Goal: Transaction & Acquisition: Purchase product/service

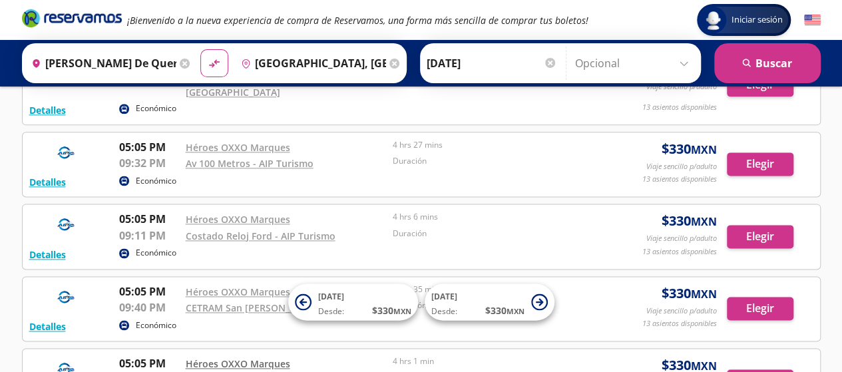
scroll to position [788, 0]
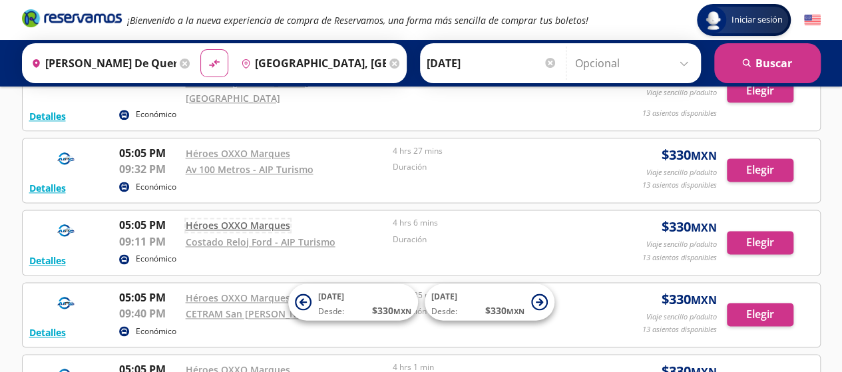
click at [225, 219] on link "Héroes OXXO Marques" at bounding box center [238, 225] width 104 height 13
click at [765, 231] on button "Elegir" at bounding box center [760, 242] width 67 height 23
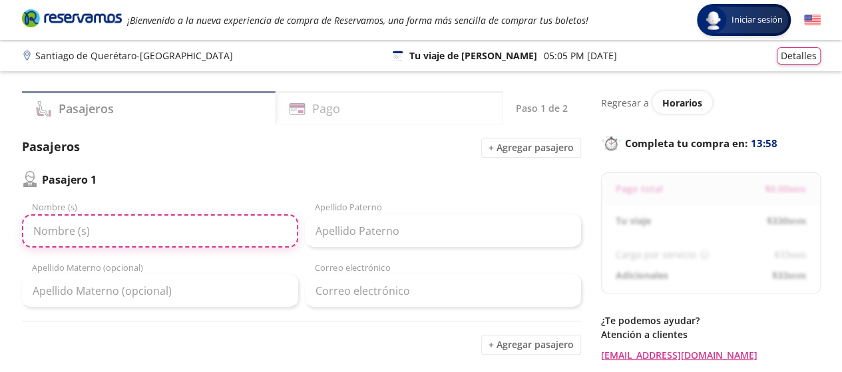
click at [179, 233] on input "Nombre (s)" at bounding box center [160, 230] width 276 height 33
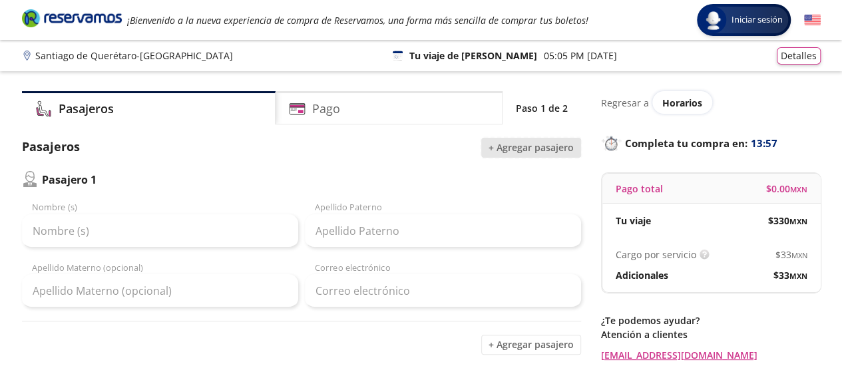
click at [556, 140] on button "+ Agregar pasajero" at bounding box center [531, 148] width 100 height 20
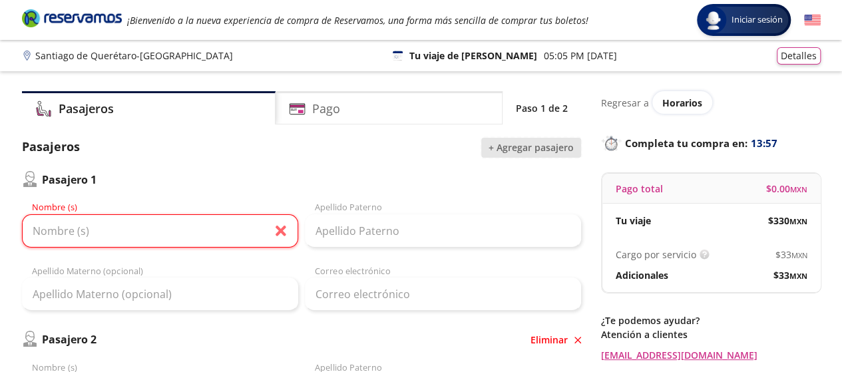
scroll to position [383, 0]
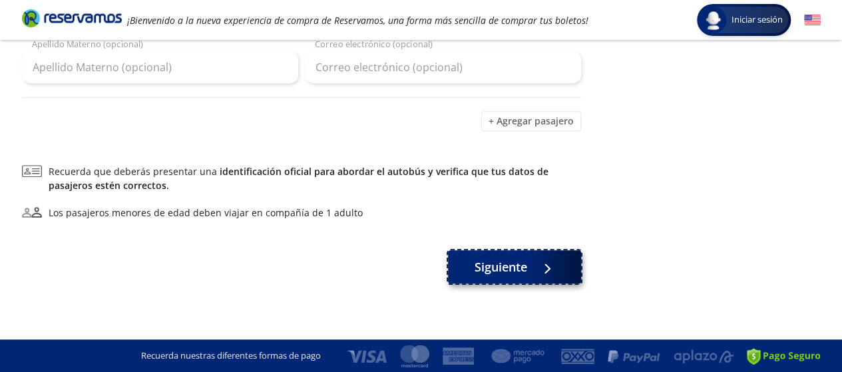
click at [537, 269] on div at bounding box center [544, 267] width 20 height 17
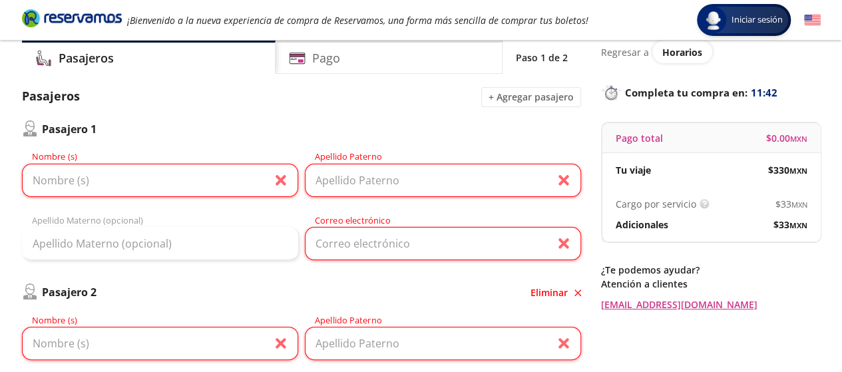
scroll to position [0, 0]
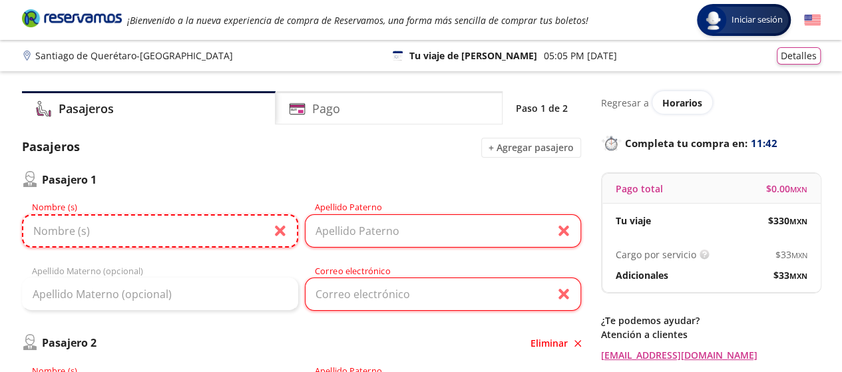
click at [185, 242] on input "Nombre (s)" at bounding box center [160, 230] width 276 height 33
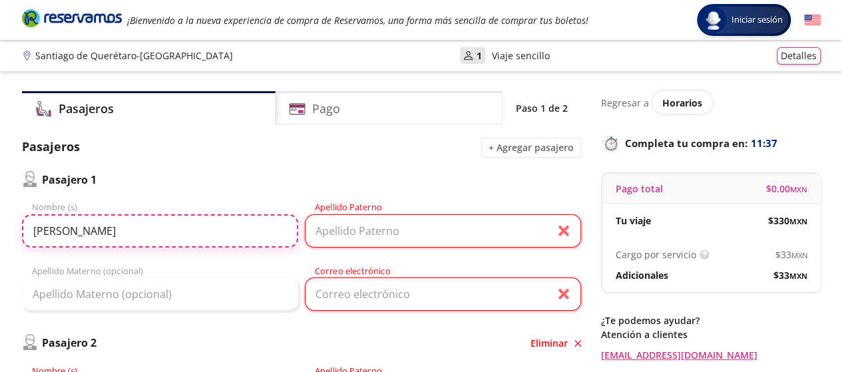
type input "[PERSON_NAME]"
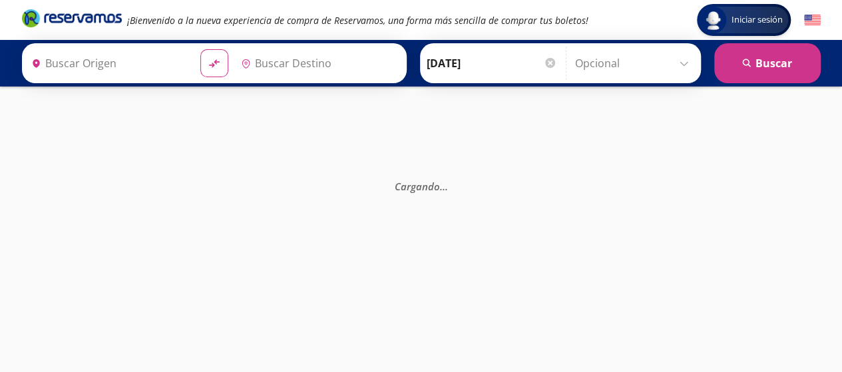
type input "Costado Reloj Ford - Aip Turismo, [GEOGRAPHIC_DATA]"
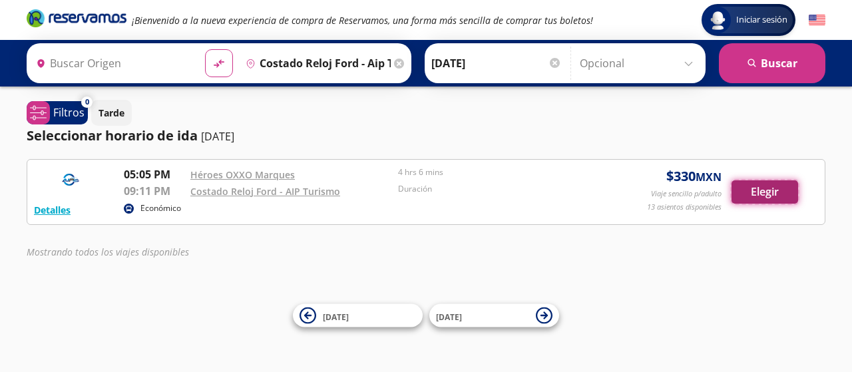
click at [749, 194] on button "Elegir" at bounding box center [764, 191] width 67 height 23
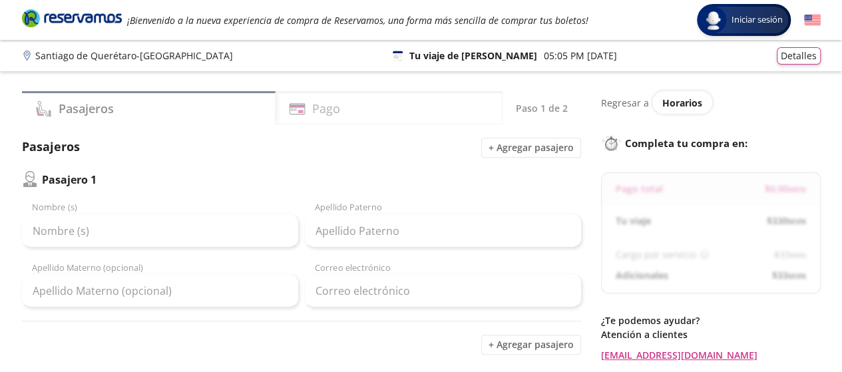
scroll to position [40, 0]
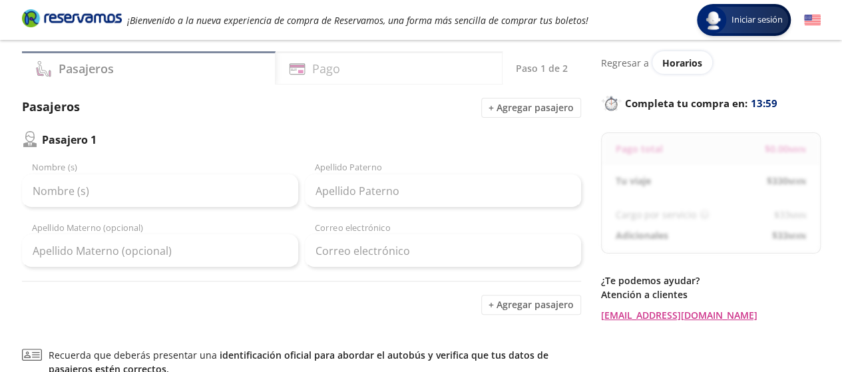
click at [212, 171] on div "Nombre (s)" at bounding box center [160, 184] width 276 height 47
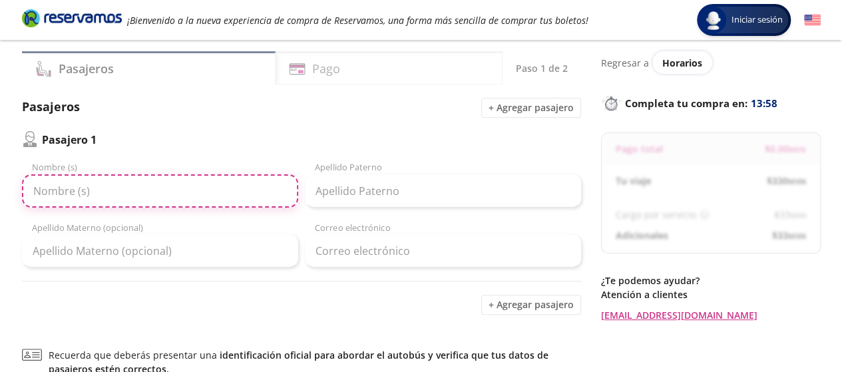
click at [208, 184] on input "Nombre (s)" at bounding box center [160, 190] width 276 height 33
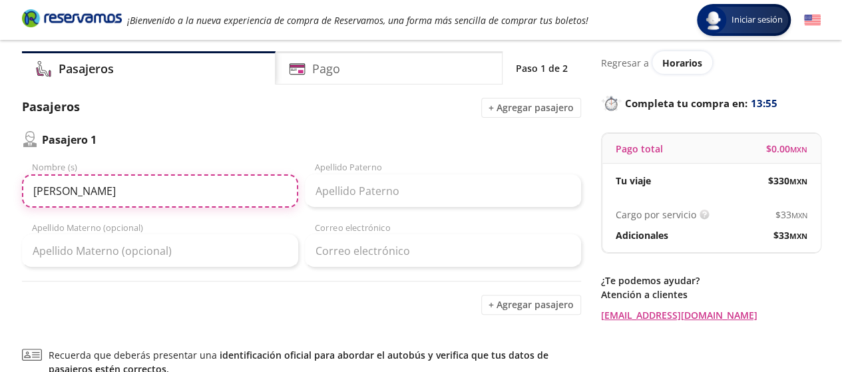
type input "[PERSON_NAME]"
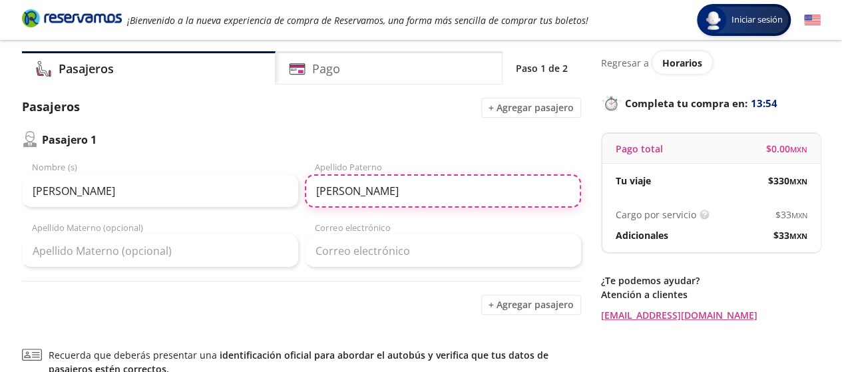
type input "[PERSON_NAME]"
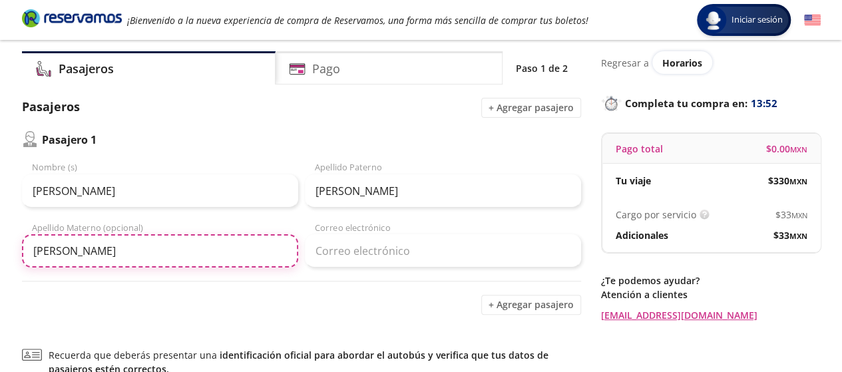
type input "[PERSON_NAME]"
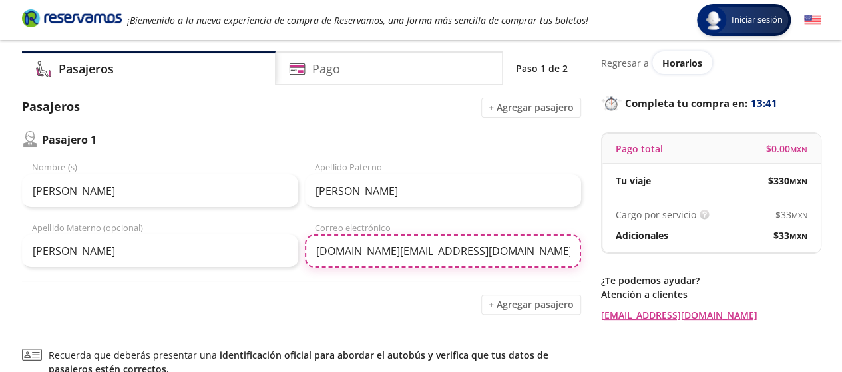
type input "[DOMAIN_NAME][EMAIL_ADDRESS][DOMAIN_NAME]"
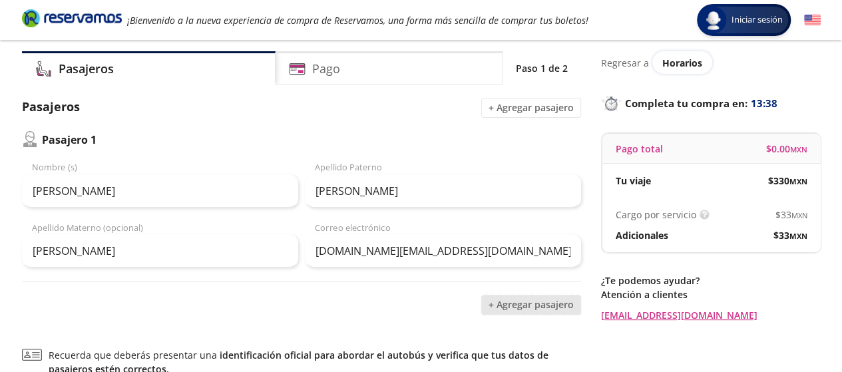
click at [512, 311] on button "+ Agregar pasajero" at bounding box center [531, 305] width 100 height 20
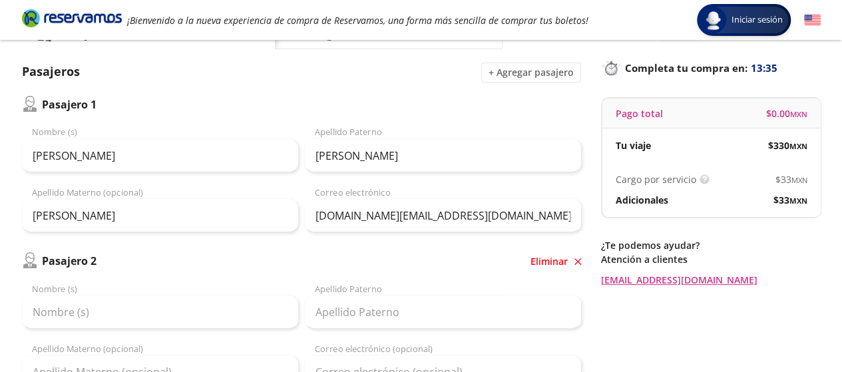
scroll to position [72, 0]
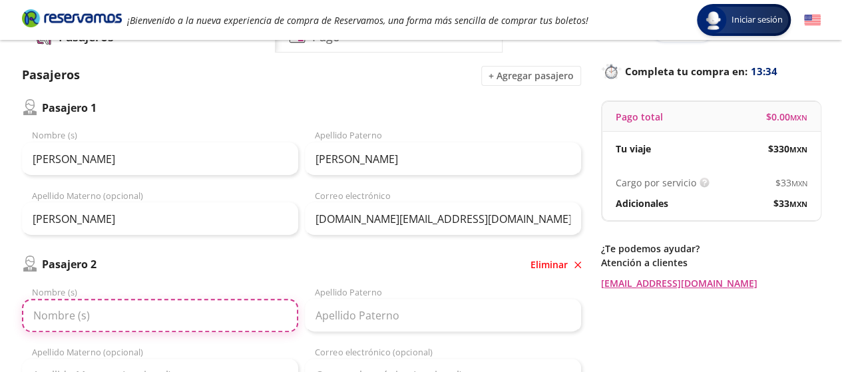
click at [140, 310] on input "Nombre (s)" at bounding box center [160, 315] width 276 height 33
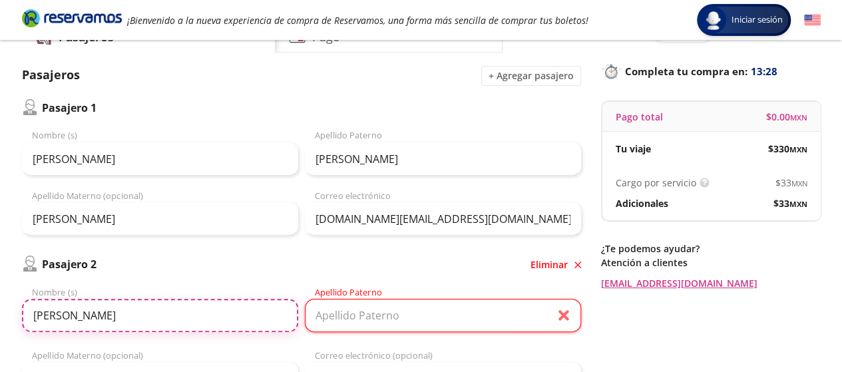
type input "[PERSON_NAME]"
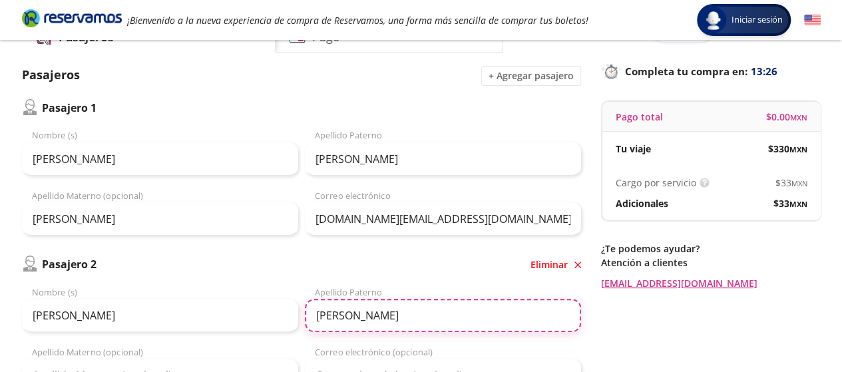
type input "[PERSON_NAME]"
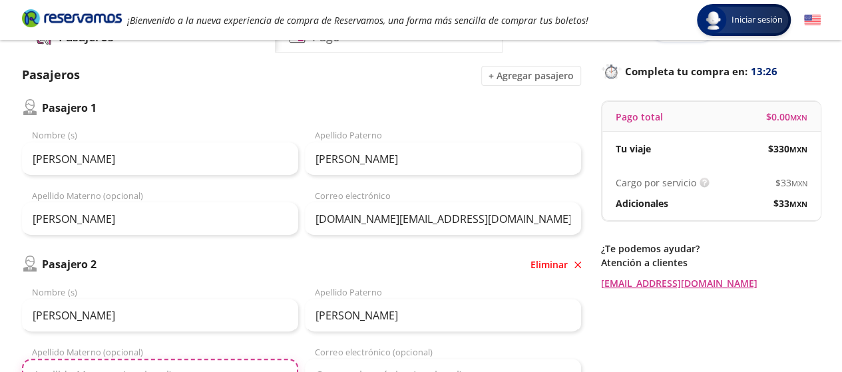
scroll to position [92, 0]
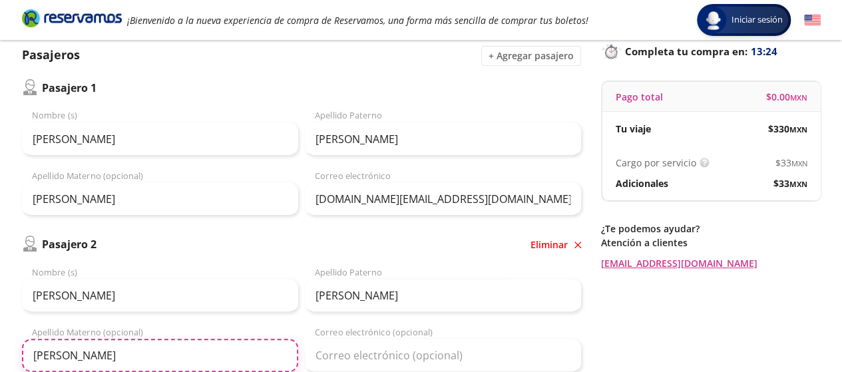
type input "[PERSON_NAME]"
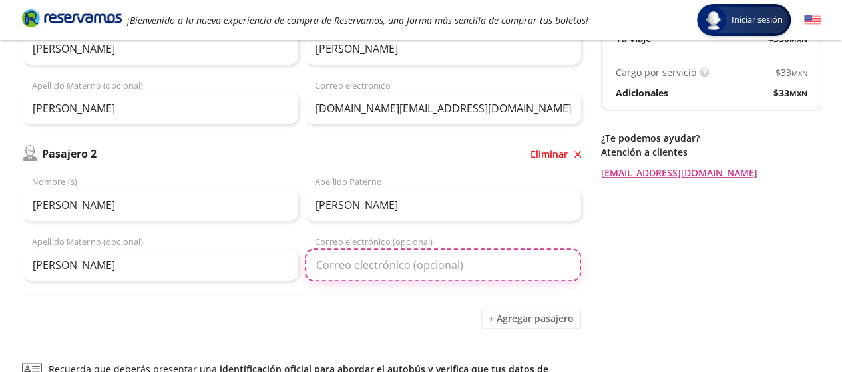
scroll to position [182, 0]
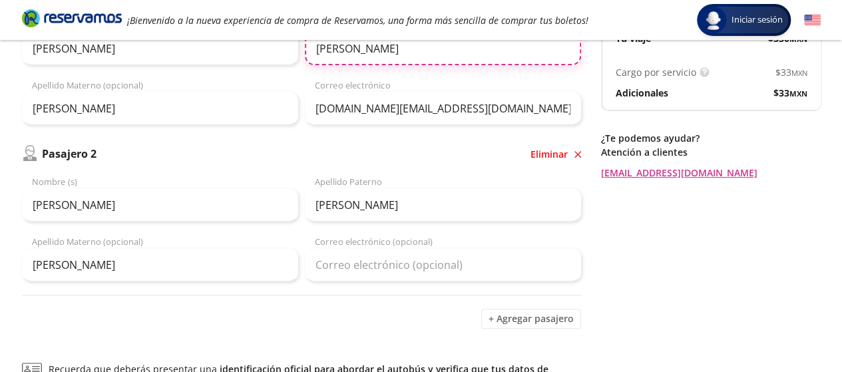
click at [351, 49] on input "[PERSON_NAME]" at bounding box center [443, 48] width 276 height 33
type input "[PERSON_NAME]"
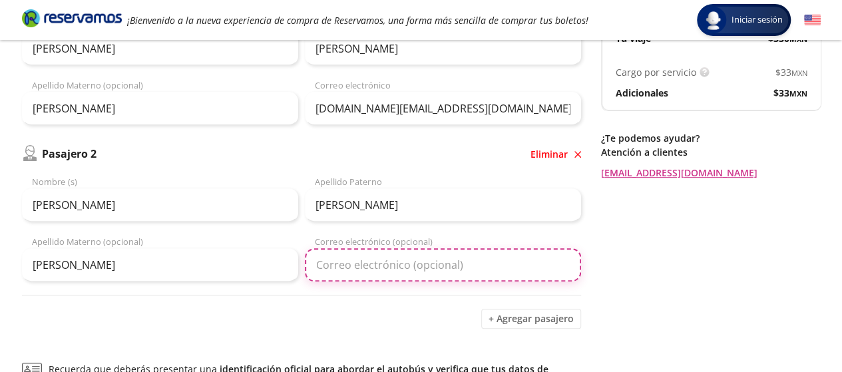
click at [379, 261] on input "Correo electrónico (opcional)" at bounding box center [443, 264] width 276 height 33
click at [373, 279] on input "Correo electrónico (opcional)" at bounding box center [443, 264] width 276 height 33
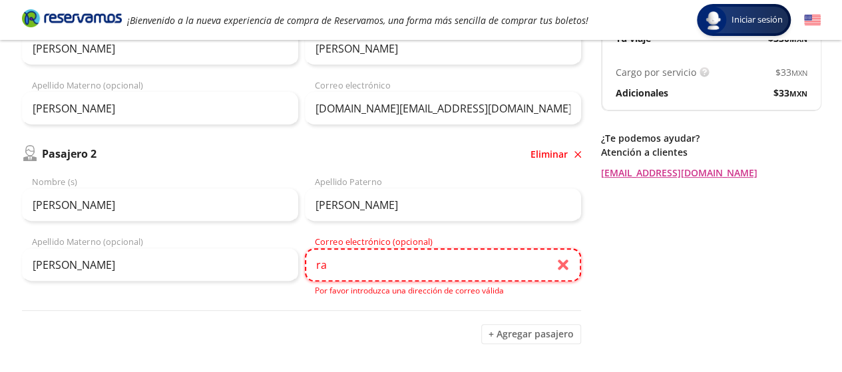
type input "r"
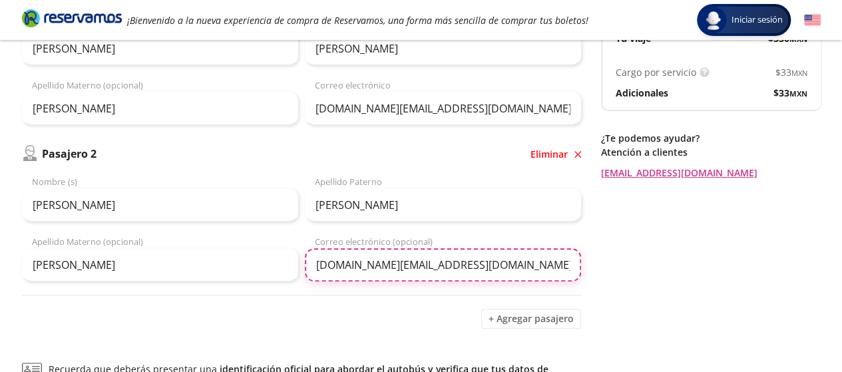
scroll to position [181, 0]
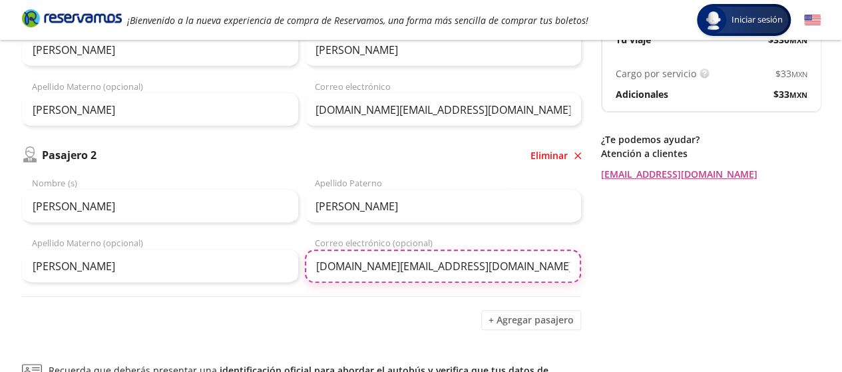
paste input "di.alemalagon"
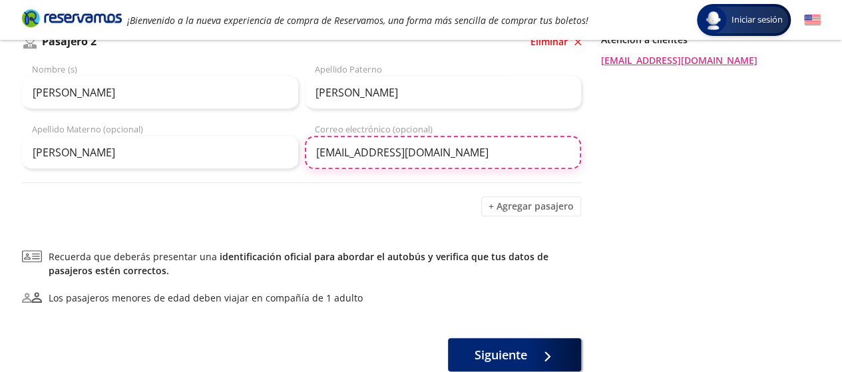
scroll to position [301, 0]
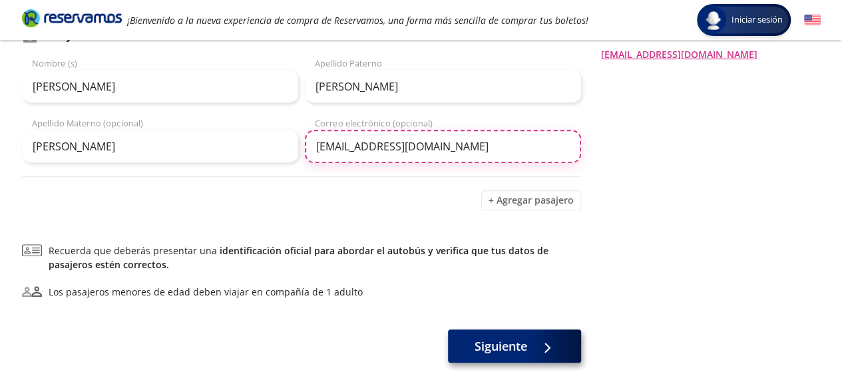
type input "[EMAIL_ADDRESS][DOMAIN_NAME]"
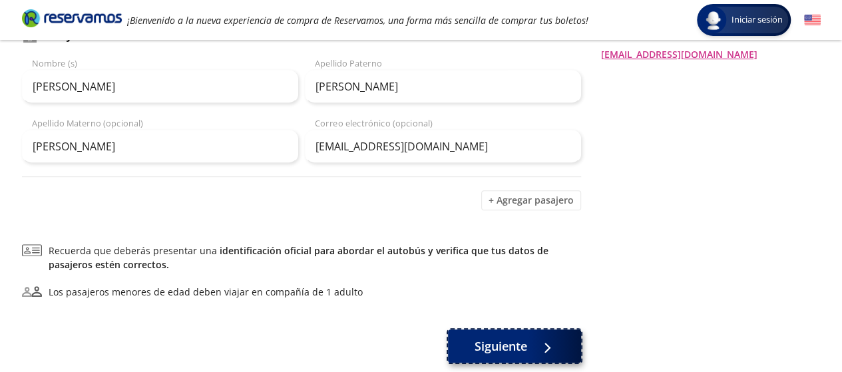
click at [530, 345] on button "Siguiente" at bounding box center [514, 345] width 133 height 33
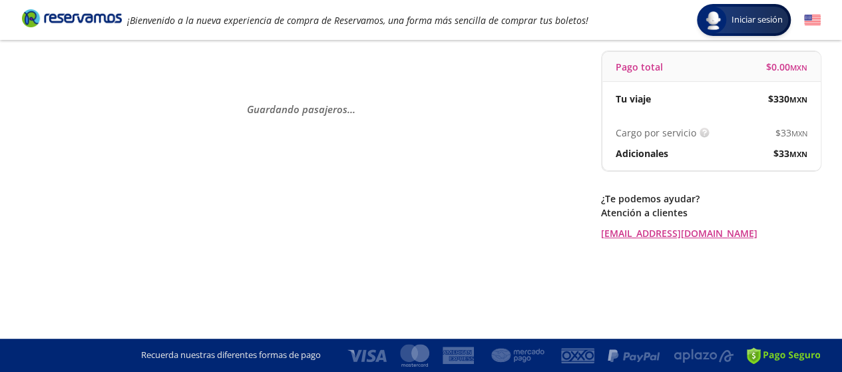
scroll to position [0, 0]
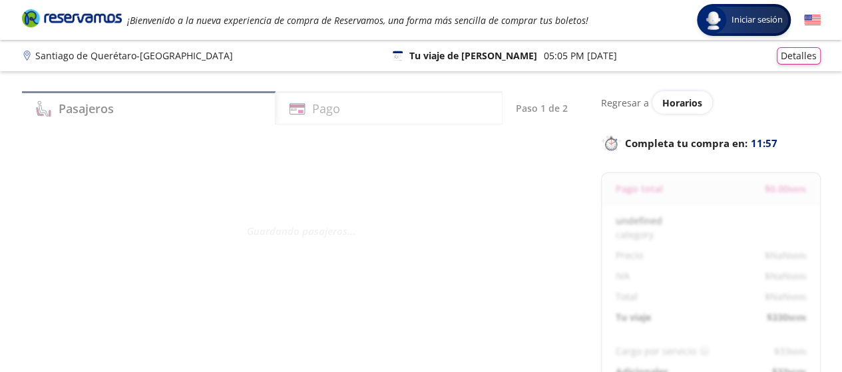
select select "MX"
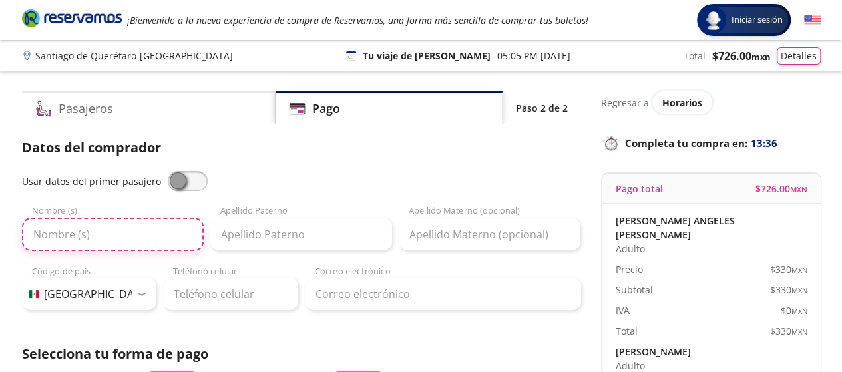
click at [95, 240] on input "Nombre (s)" at bounding box center [113, 234] width 182 height 33
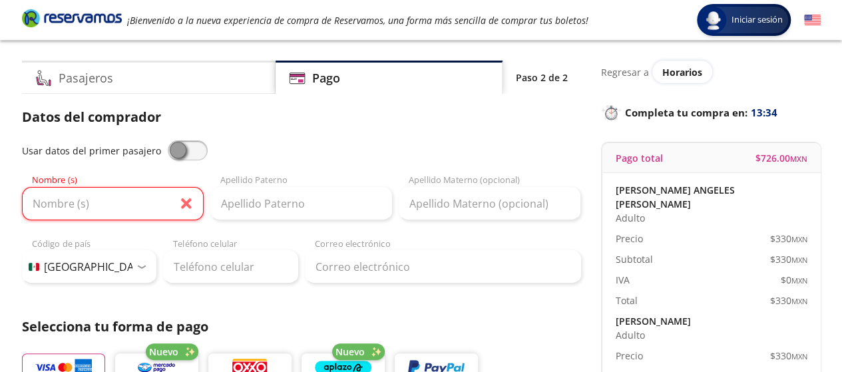
click at [188, 144] on span at bounding box center [188, 150] width 40 height 20
click at [168, 140] on input "checkbox" at bounding box center [168, 140] width 0 height 0
type input "[PERSON_NAME]"
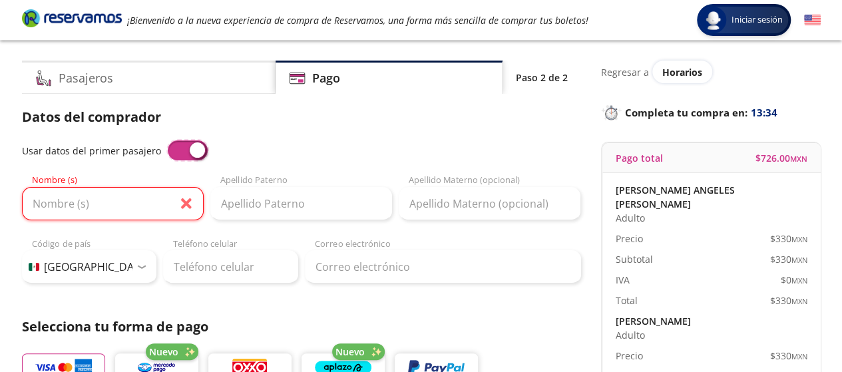
type input "[DOMAIN_NAME][EMAIL_ADDRESS][DOMAIN_NAME]"
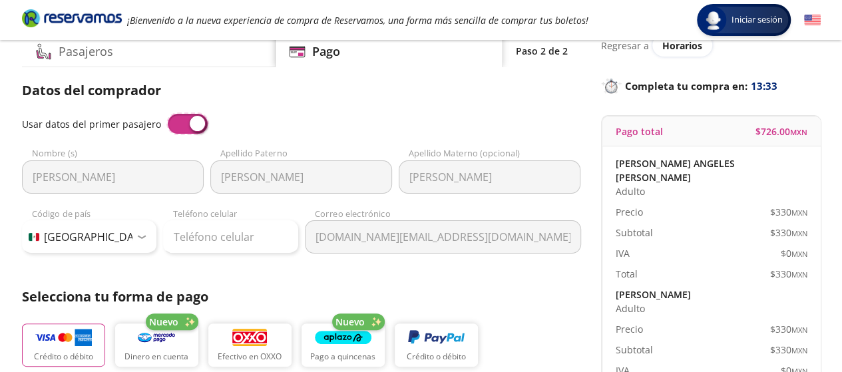
scroll to position [69, 0]
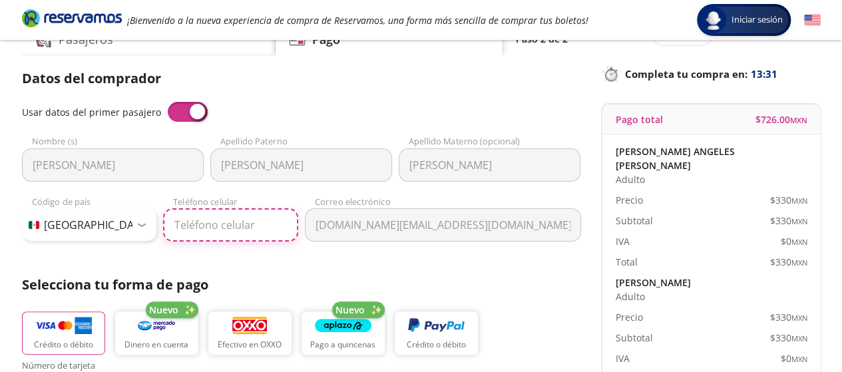
click at [249, 228] on input "Teléfono celular" at bounding box center [230, 224] width 135 height 33
type input "55 7490 3109"
click at [367, 280] on p "Selecciona tu forma de pago" at bounding box center [301, 285] width 559 height 20
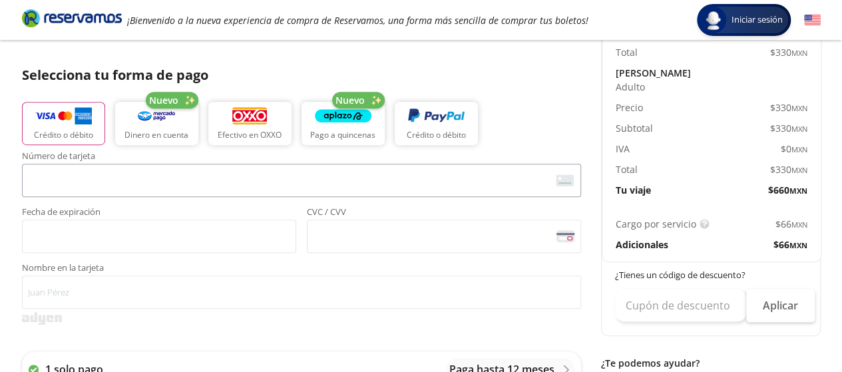
scroll to position [248, 0]
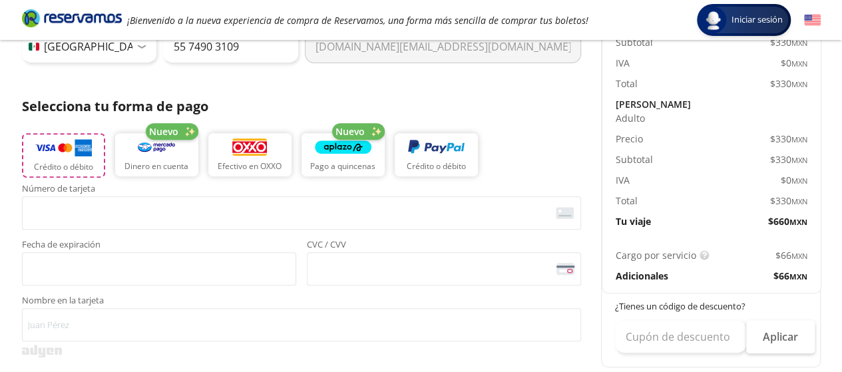
click at [88, 146] on img "button" at bounding box center [63, 148] width 57 height 20
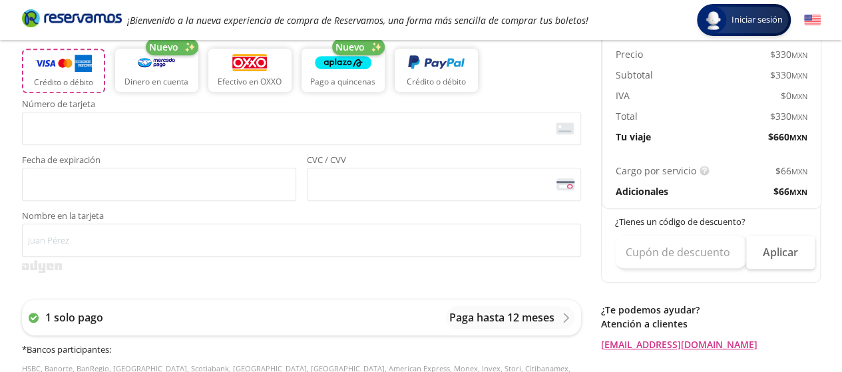
scroll to position [343, 0]
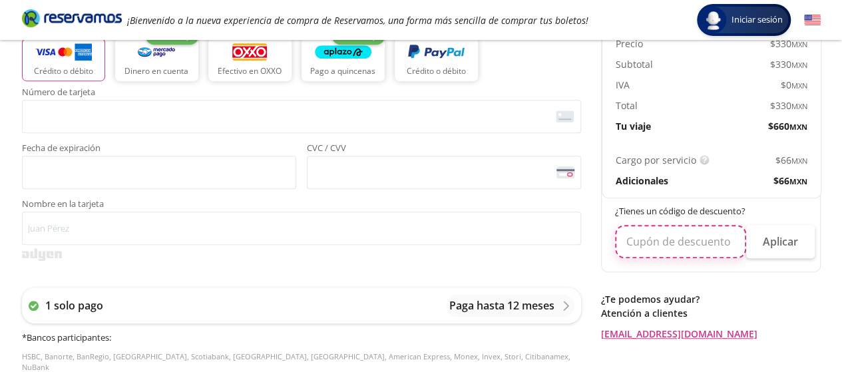
click at [668, 232] on input "text" at bounding box center [680, 241] width 131 height 33
type input "ENCUESTA10"
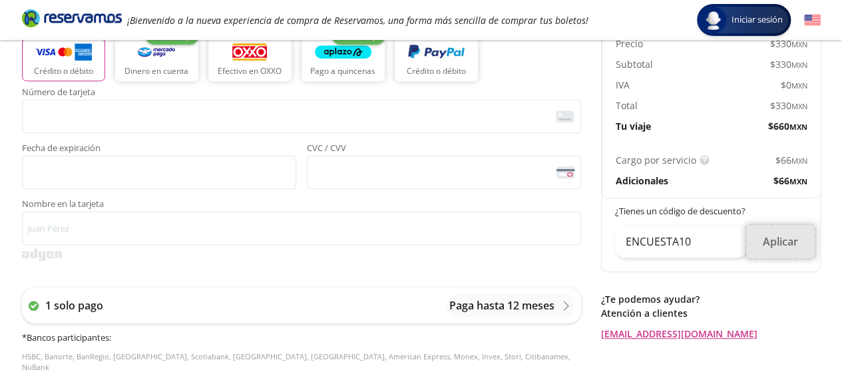
click at [794, 236] on button "Aplicar" at bounding box center [780, 241] width 69 height 33
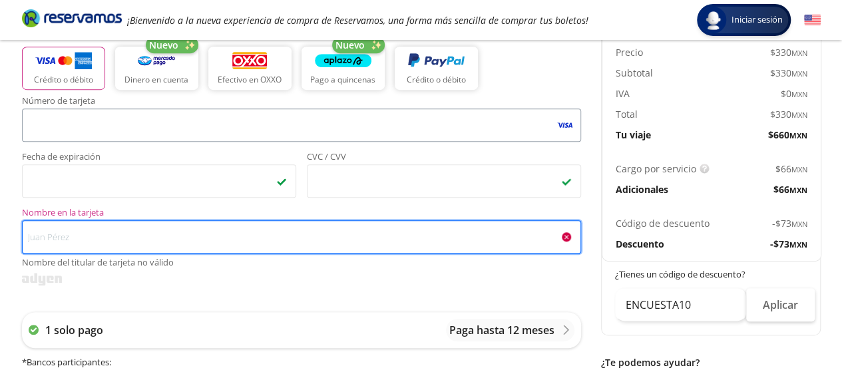
scroll to position [337, 0]
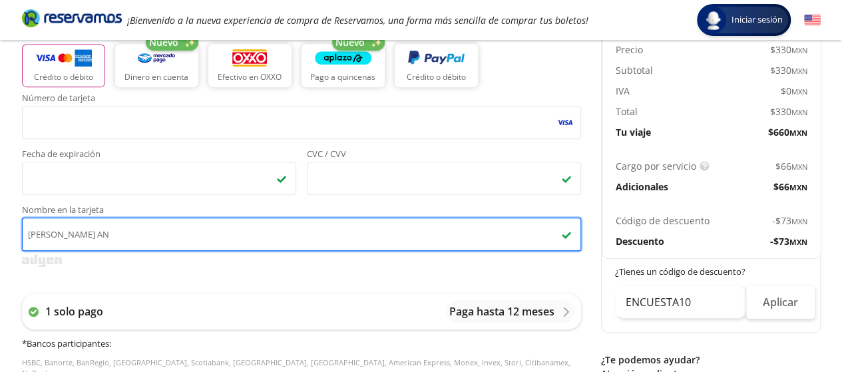
click at [186, 240] on input "[PERSON_NAME] AN" at bounding box center [301, 234] width 559 height 33
click at [186, 240] on input "[PERSON_NAME]" at bounding box center [301, 234] width 559 height 33
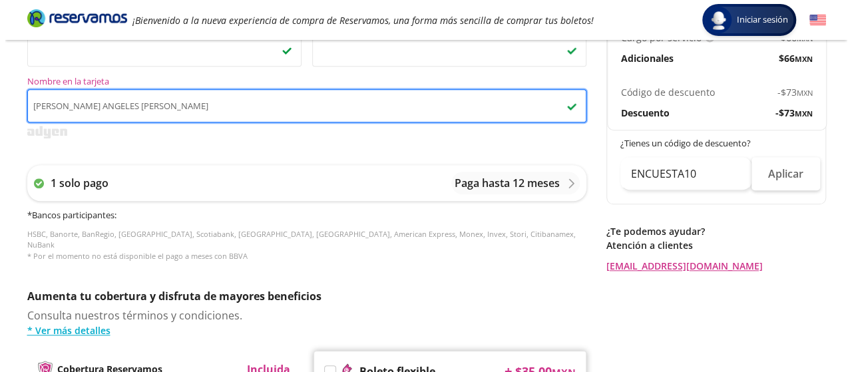
scroll to position [474, 0]
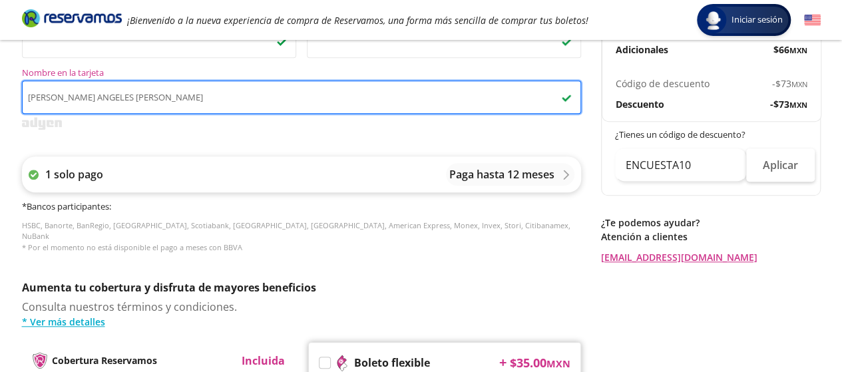
type input "[PERSON_NAME] ANGELES [PERSON_NAME]"
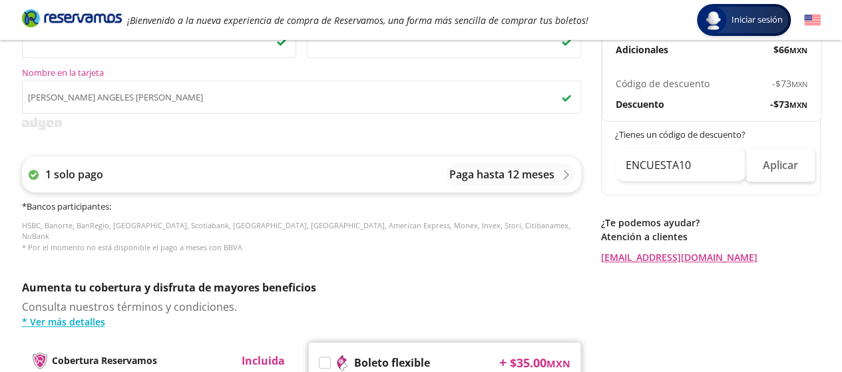
click at [546, 166] on div "Paga hasta 12 meses" at bounding box center [510, 174] width 128 height 23
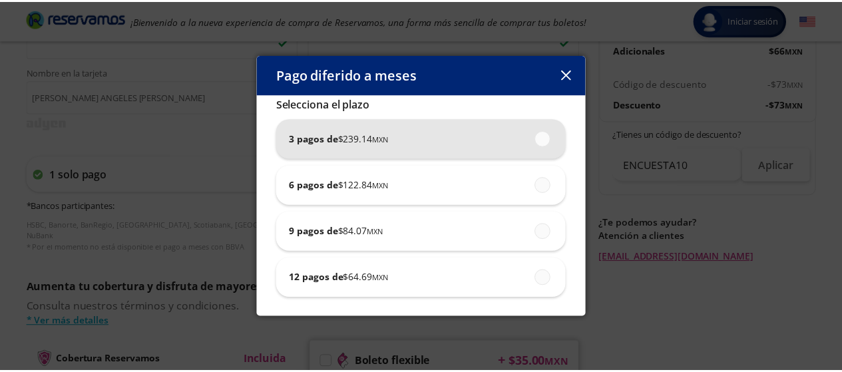
scroll to position [0, 0]
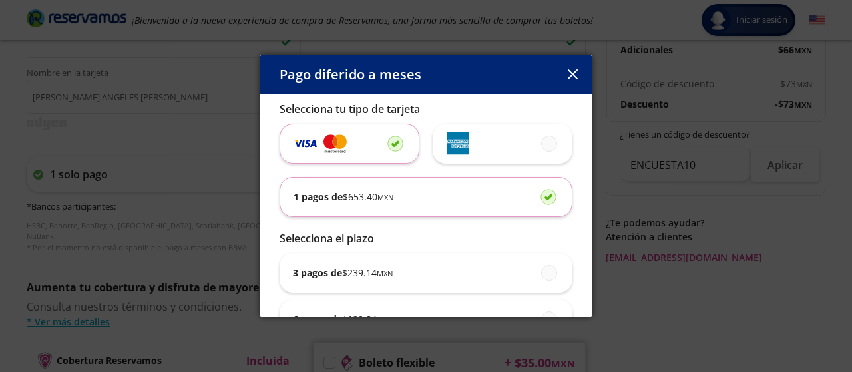
click at [569, 74] on icon "button" at bounding box center [573, 74] width 10 height 10
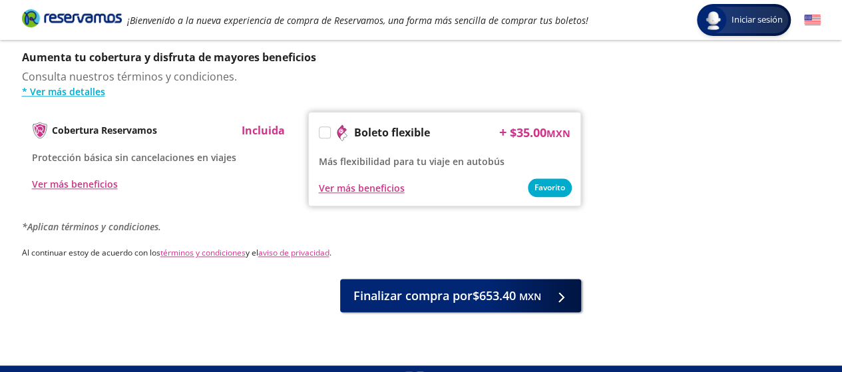
scroll to position [707, 0]
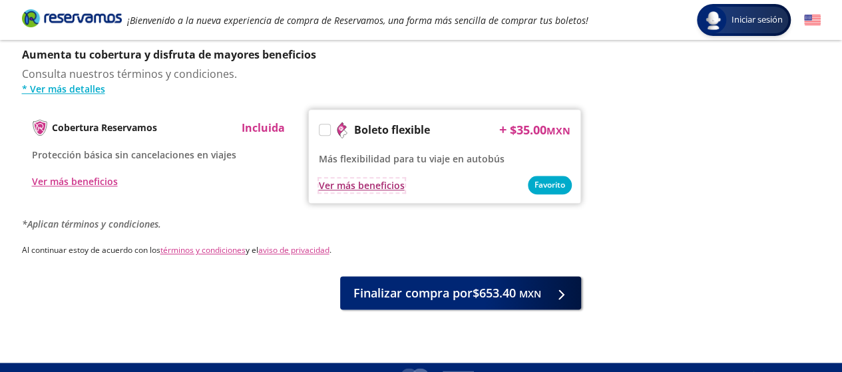
click at [379, 178] on div "Ver más beneficios" at bounding box center [362, 185] width 86 height 14
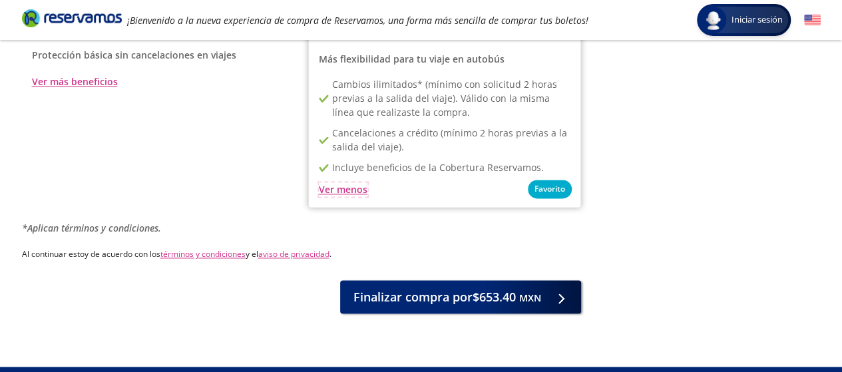
scroll to position [822, 0]
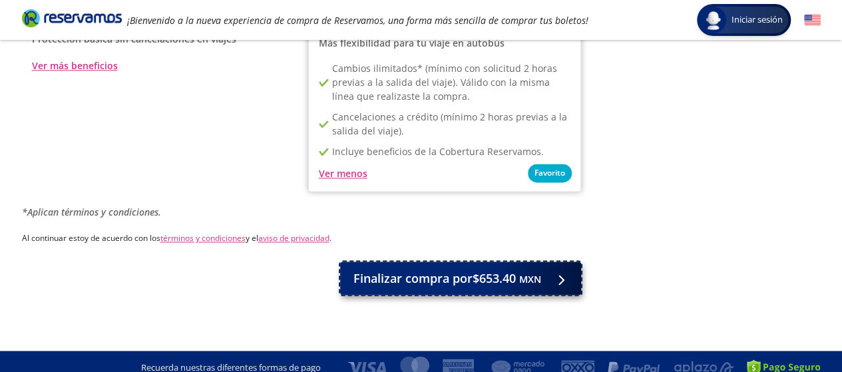
click at [415, 269] on span "Finalizar compra por $653.40 MXN" at bounding box center [447, 278] width 188 height 18
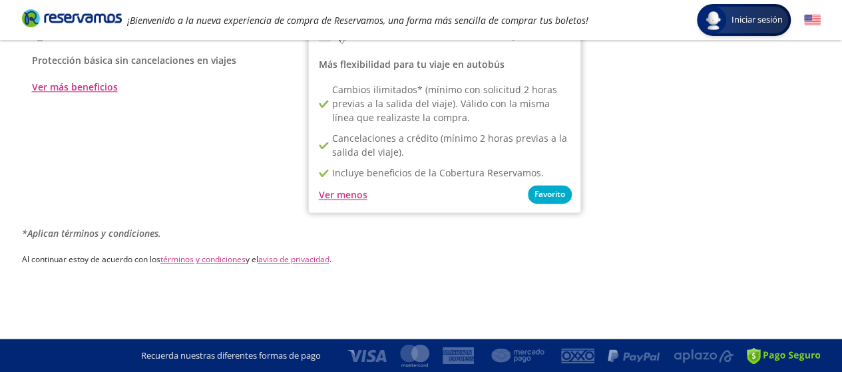
scroll to position [0, 0]
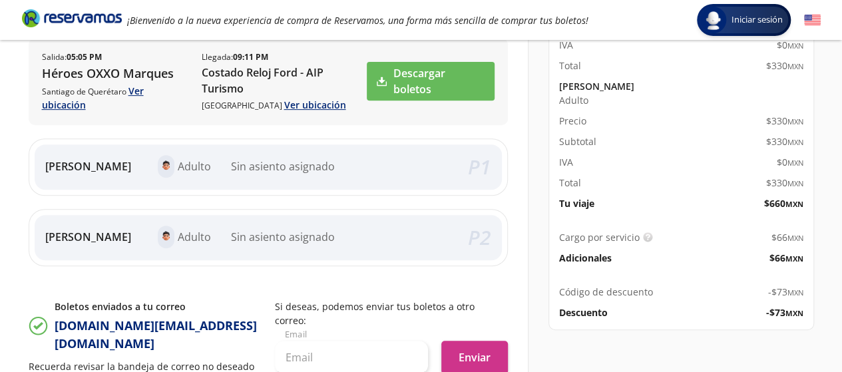
scroll to position [246, 0]
click at [382, 147] on div "[PERSON_NAME] ANGELES Adulto Sin asiento asignado P 1" at bounding box center [268, 166] width 467 height 45
click at [357, 158] on div "[PERSON_NAME] ANGELES Adulto Sin asiento asignado" at bounding box center [256, 165] width 422 height 23
click at [341, 236] on div "[PERSON_NAME] Adulto Sin asiento asignado" at bounding box center [256, 236] width 422 height 23
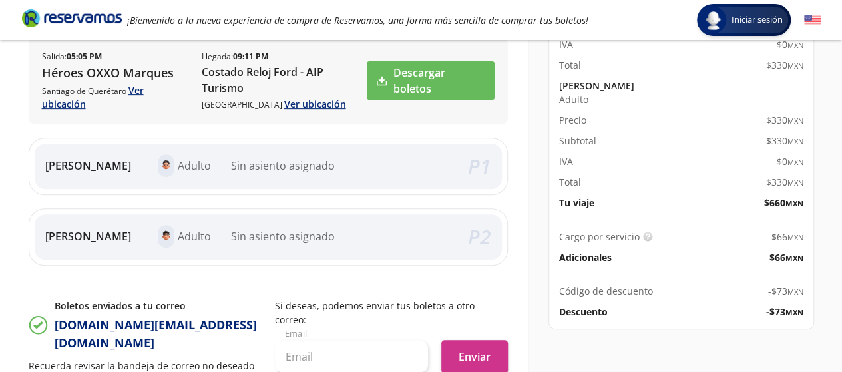
click at [341, 236] on div "[PERSON_NAME] Adulto Sin asiento asignado" at bounding box center [256, 236] width 422 height 23
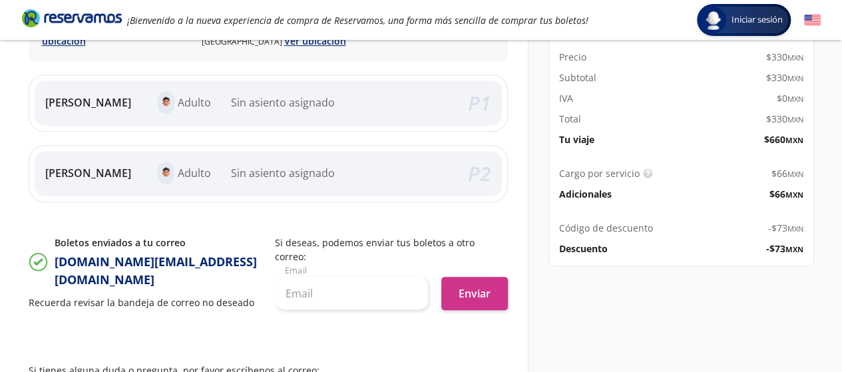
scroll to position [303, 0]
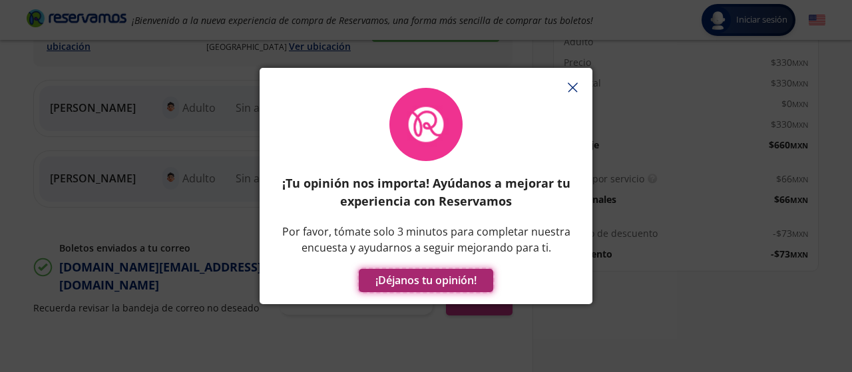
click at [415, 273] on button "¡Déjanos tu opinión!" at bounding box center [426, 280] width 134 height 23
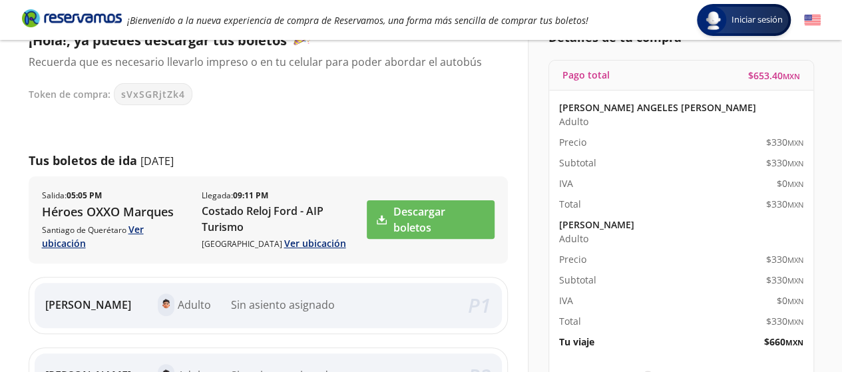
scroll to position [106, 0]
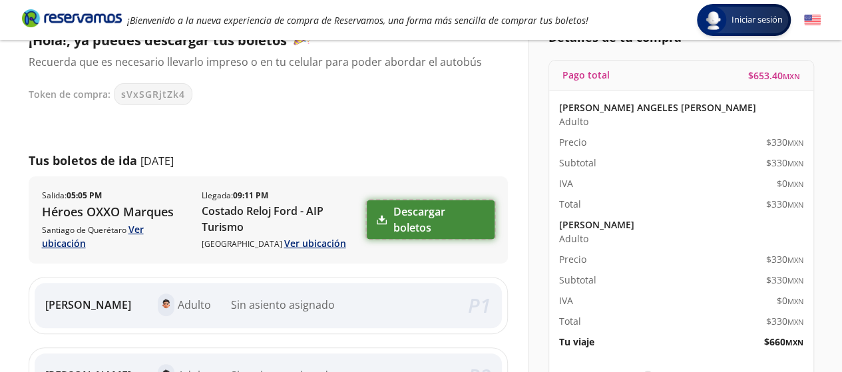
click at [415, 222] on link "Descargar boletos" at bounding box center [430, 219] width 127 height 39
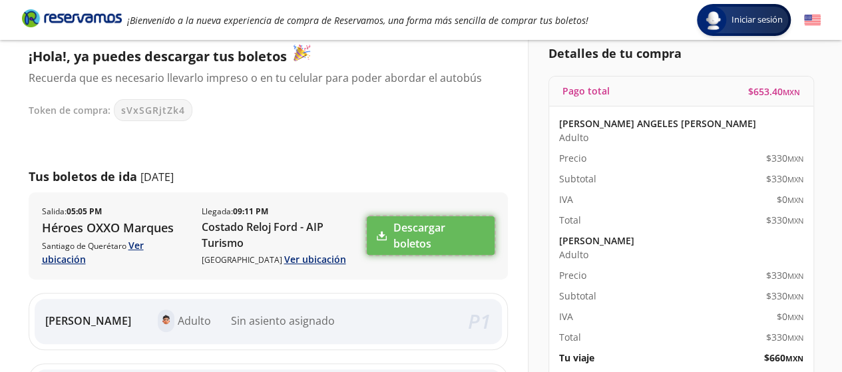
scroll to position [0, 0]
